Goal: Task Accomplishment & Management: Manage account settings

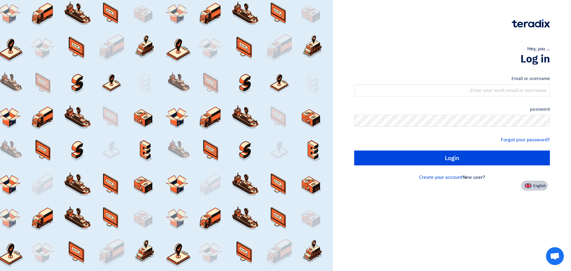
click at [537, 190] on button "English" at bounding box center [534, 186] width 26 height 10
type input "Sign in"
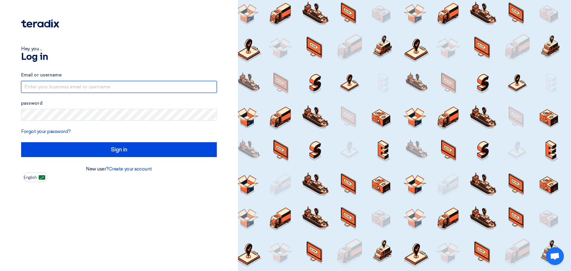
click at [154, 90] on input "text" at bounding box center [119, 87] width 196 height 12
type input "faraz.hashmi@ap-ksa.com"
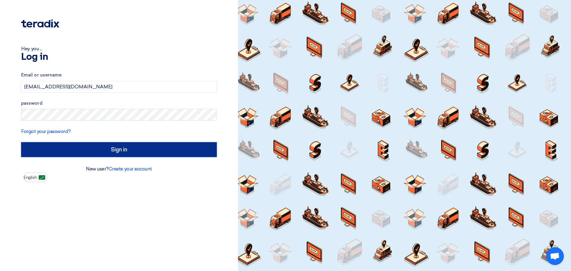
click at [102, 152] on input "Sign in" at bounding box center [119, 149] width 196 height 15
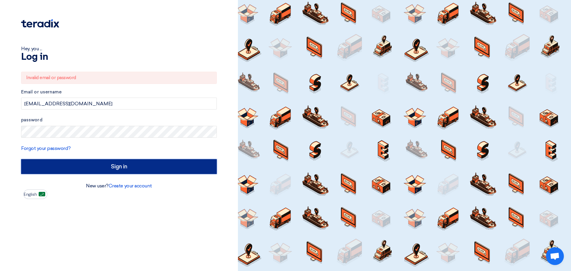
click at [103, 171] on input "Sign in" at bounding box center [119, 166] width 196 height 15
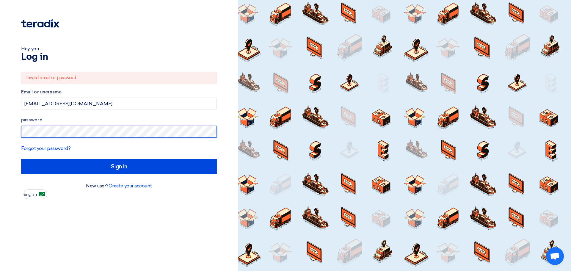
click at [0, 145] on div "Hey, you ... Log in Invalid email or password Email or username faraz.hashmi@ap…" at bounding box center [119, 135] width 238 height 271
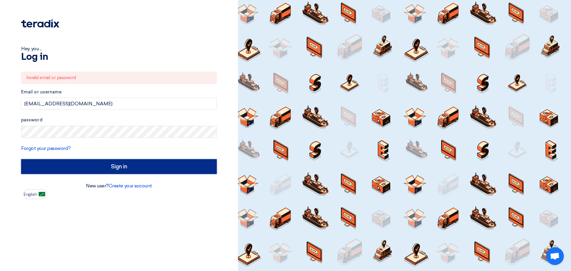
click at [98, 162] on input "Sign in" at bounding box center [119, 166] width 196 height 15
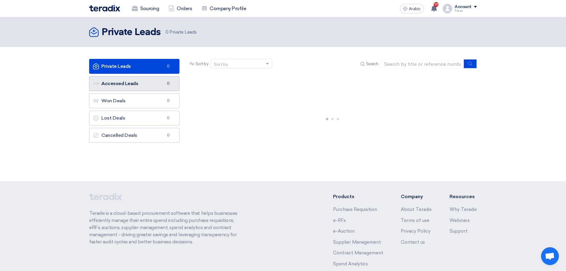
click at [125, 84] on font "Accessed Leads" at bounding box center [119, 84] width 37 height 6
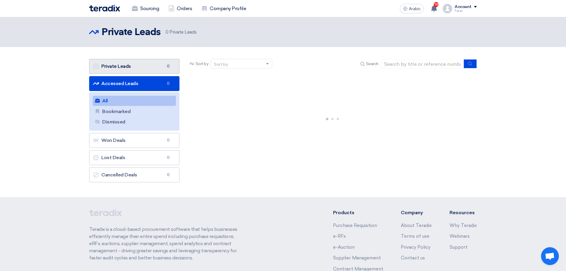
click at [131, 69] on link "Private Leads Private Leads 0" at bounding box center [134, 66] width 90 height 15
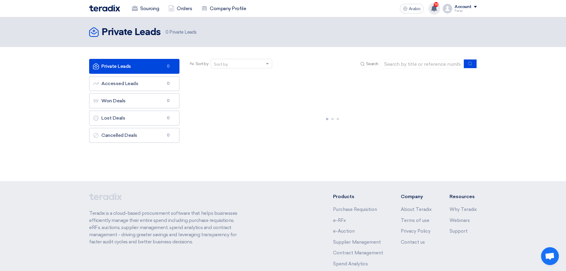
click at [433, 10] on use at bounding box center [434, 8] width 6 height 7
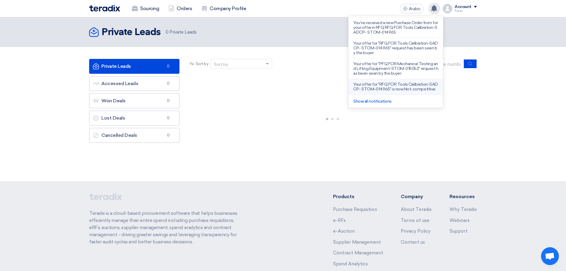
scroll to position [185, 0]
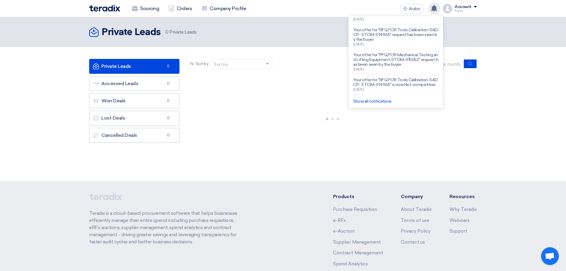
click at [397, 84] on p "Your offer for "RFQ FOR Tools Calibration-SADCP- STOM-014965" is now Not-compet…" at bounding box center [395, 83] width 85 height 10
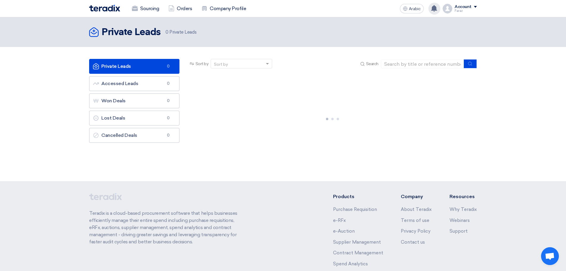
click at [436, 13] on div "Saudi Tabreed has awarded “RFQ FOR ELEC-TEST EQUIPMENT CALIBRATION-SADCP-STOM-0…" at bounding box center [435, 9] width 12 height 12
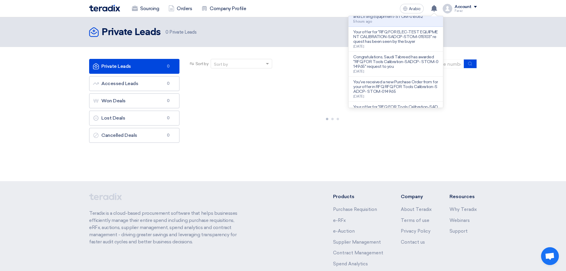
scroll to position [89, 0]
click at [387, 45] on font "Your offer for "RFQ FOR ELEC-TEST EQUIPMENT CALIBRATION-SADCP-STOM-015103" requ…" at bounding box center [395, 37] width 84 height 15
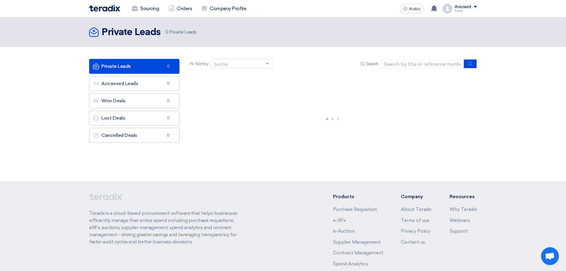
click at [128, 65] on font "Private Leads" at bounding box center [116, 66] width 30 height 6
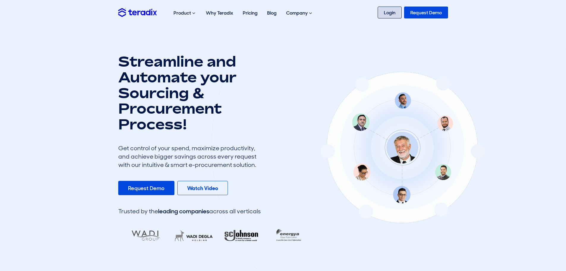
click at [390, 12] on link "Login" at bounding box center [390, 13] width 24 height 12
click at [385, 16] on link "Login" at bounding box center [390, 13] width 24 height 12
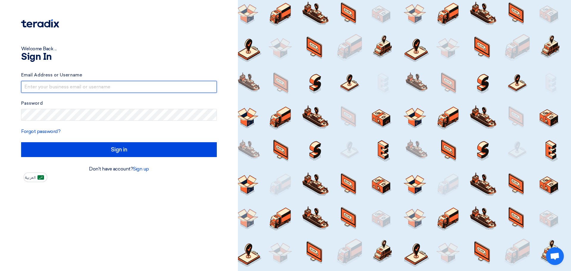
click at [188, 85] on input "text" at bounding box center [119, 87] width 196 height 12
type input "[EMAIL_ADDRESS][DOMAIN_NAME]"
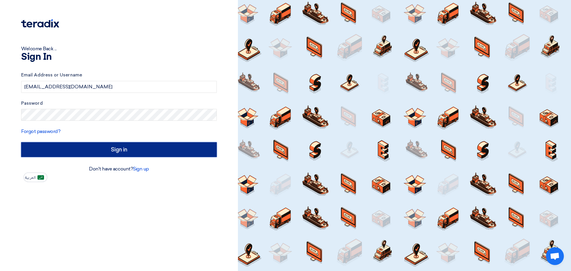
click at [106, 151] on input "Sign in" at bounding box center [119, 149] width 196 height 15
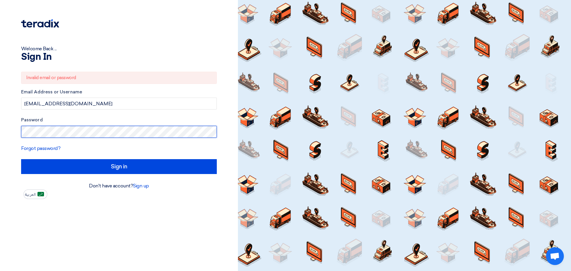
click at [21, 159] on input "Sign in" at bounding box center [119, 166] width 196 height 15
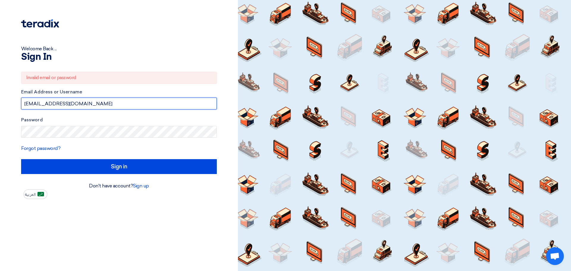
click at [102, 105] on input "faraz.hashmi@ap-ksa.com" at bounding box center [119, 104] width 196 height 12
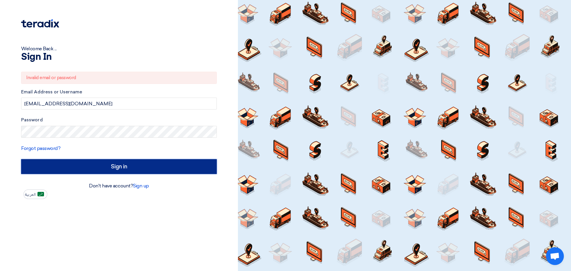
click at [102, 165] on input "Sign in" at bounding box center [119, 166] width 196 height 15
click at [82, 166] on input "Sign in" at bounding box center [119, 166] width 196 height 15
click at [98, 164] on input "Sign in" at bounding box center [119, 166] width 196 height 15
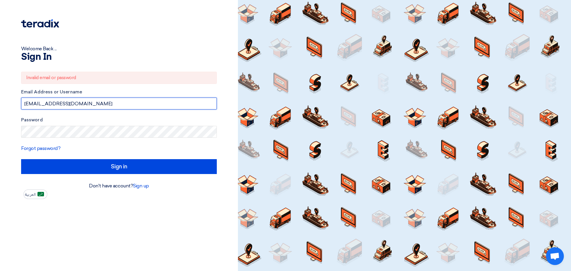
click at [90, 105] on input "faraz.hashmi@ap-ksa.com" at bounding box center [119, 104] width 196 height 12
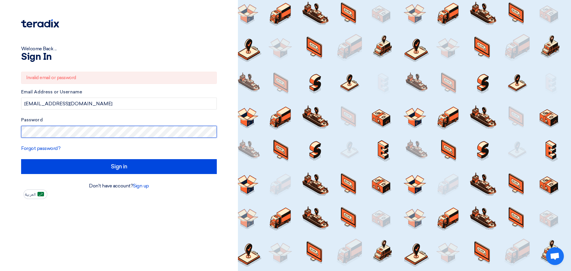
click at [21, 159] on input "Sign in" at bounding box center [119, 166] width 196 height 15
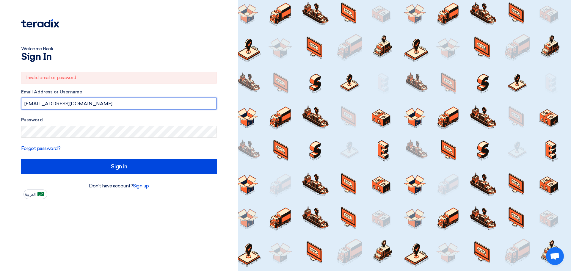
click at [94, 105] on input "faraz.hashmi@ap-ksa.com" at bounding box center [119, 104] width 196 height 12
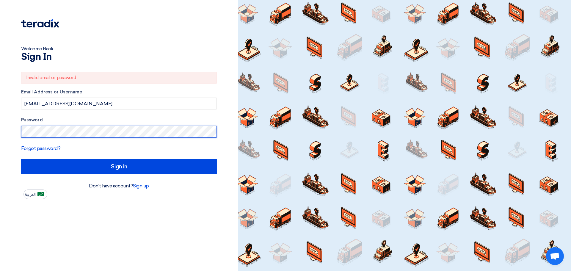
click at [21, 159] on input "Sign in" at bounding box center [119, 166] width 196 height 15
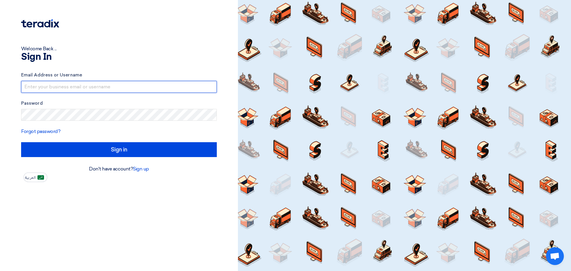
click at [95, 86] on input "text" at bounding box center [119, 87] width 196 height 12
type input "[EMAIL_ADDRESS][DOMAIN_NAME]"
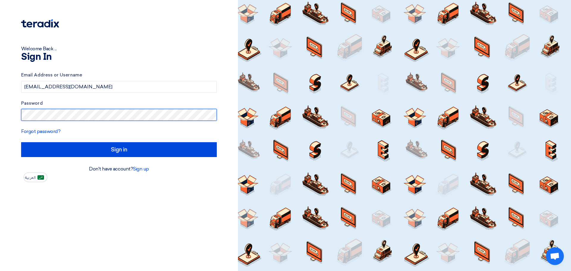
click at [21, 142] on input "Sign in" at bounding box center [119, 149] width 196 height 15
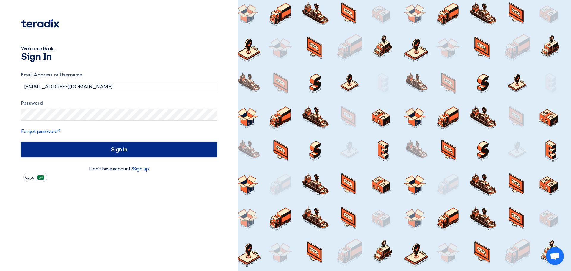
click at [86, 147] on input "Sign in" at bounding box center [119, 149] width 196 height 15
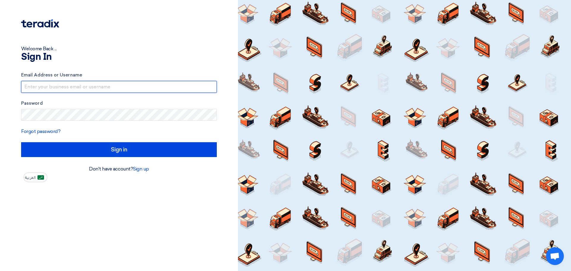
click at [37, 89] on input "text" at bounding box center [119, 87] width 196 height 12
type input "[EMAIL_ADDRESS][DOMAIN_NAME]"
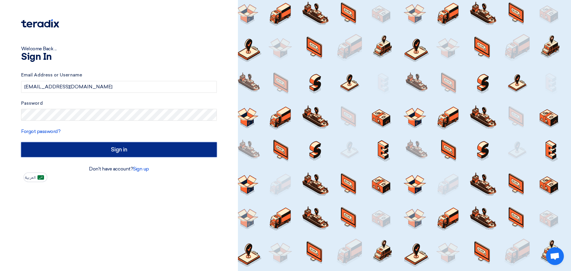
click at [118, 154] on input "Sign in" at bounding box center [119, 149] width 196 height 15
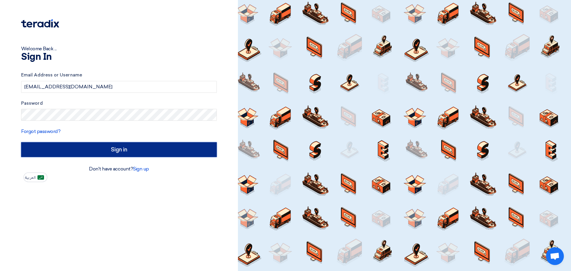
click at [118, 154] on input "Sign in" at bounding box center [119, 149] width 196 height 15
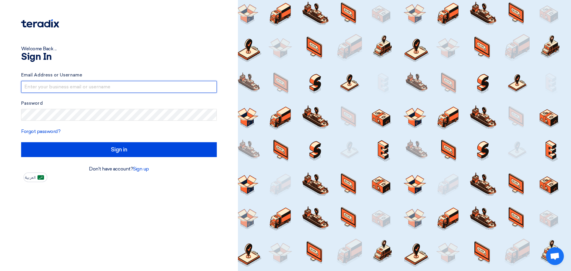
click at [65, 89] on input "text" at bounding box center [119, 87] width 196 height 12
type input "[EMAIL_ADDRESS][DOMAIN_NAME]"
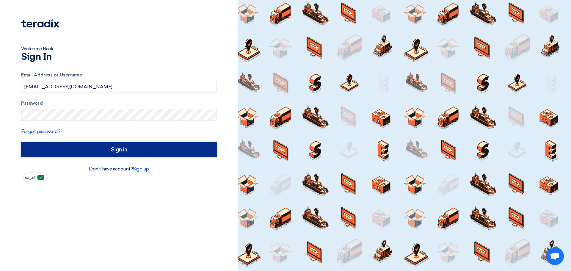
click at [111, 150] on input "Sign in" at bounding box center [119, 149] width 196 height 15
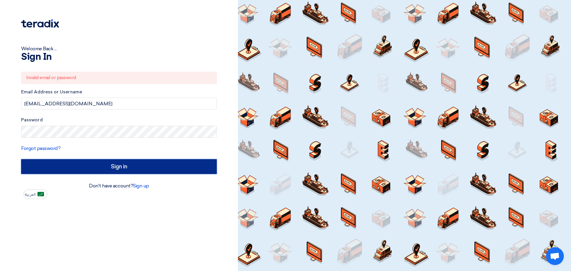
click at [109, 162] on input "Sign in" at bounding box center [119, 166] width 196 height 15
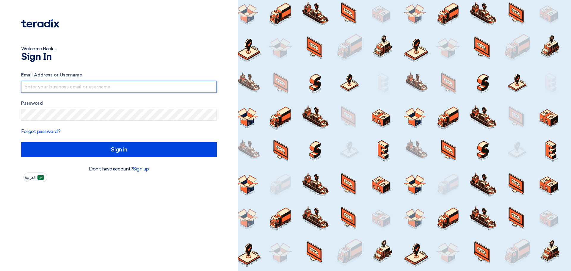
click at [70, 90] on input "text" at bounding box center [119, 87] width 196 height 12
type input "[EMAIL_ADDRESS][DOMAIN_NAME]"
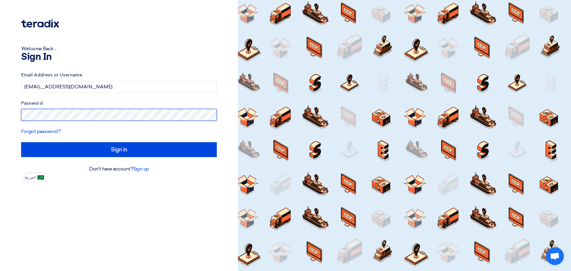
click at [21, 142] on input "Sign in" at bounding box center [119, 149] width 196 height 15
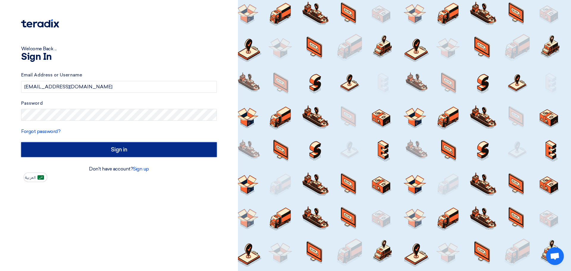
click at [166, 152] on input "Sign in" at bounding box center [119, 149] width 196 height 15
